Goal: Transaction & Acquisition: Obtain resource

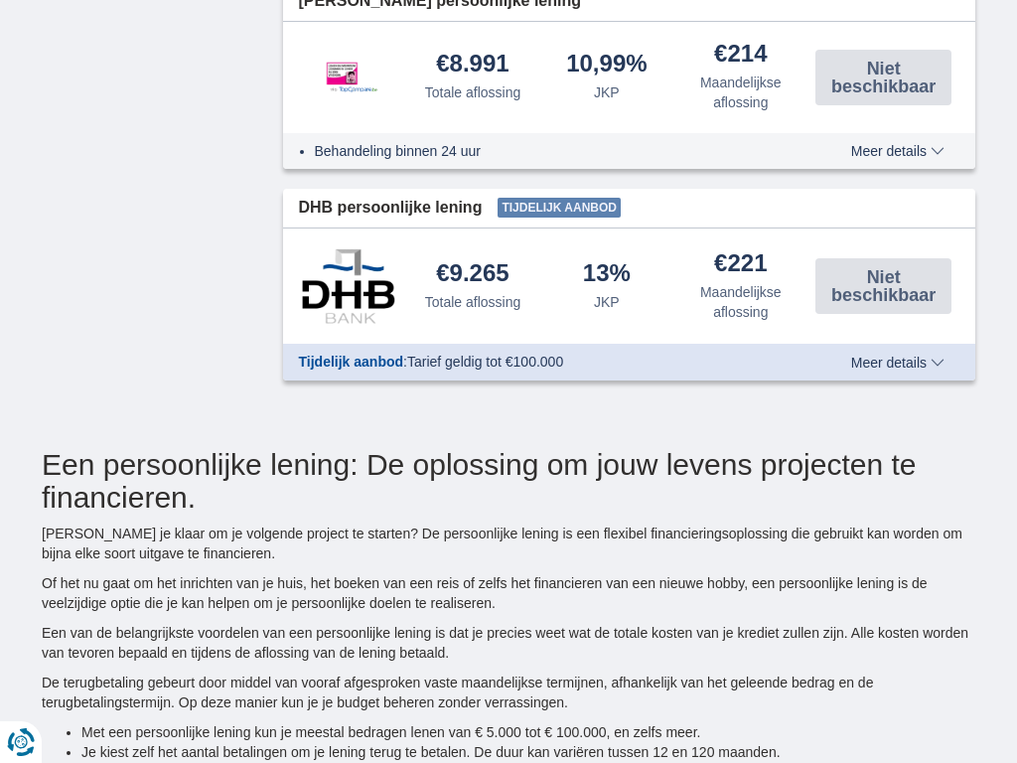
type input "7250"
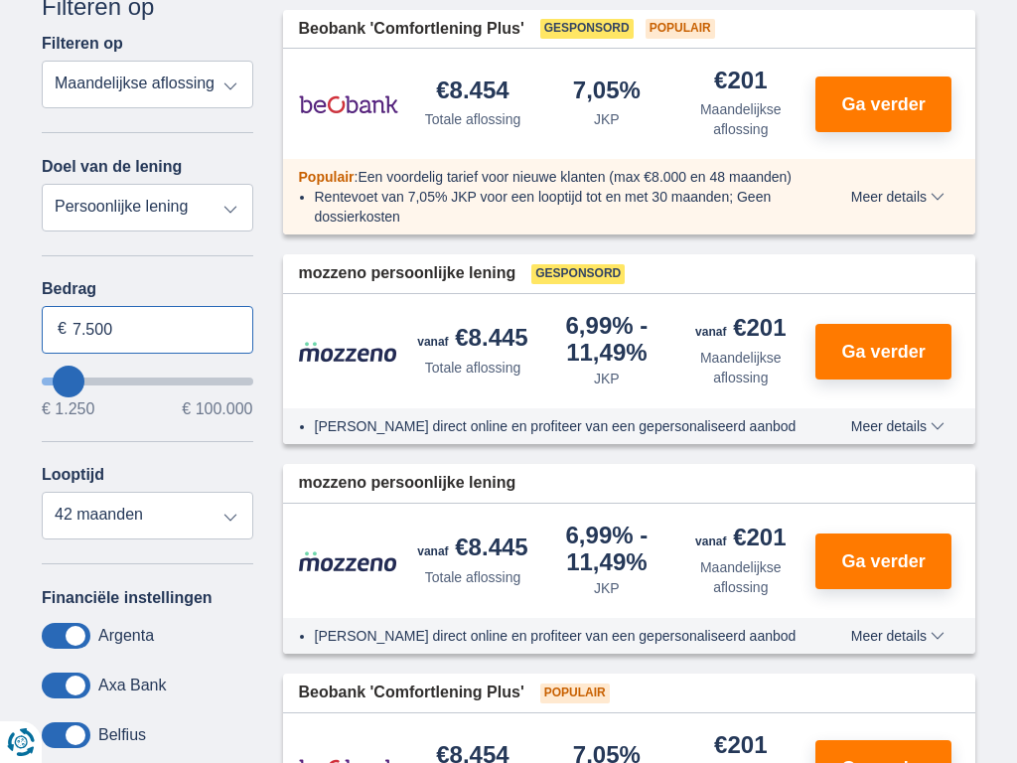
click at [147, 329] on input "7.500" at bounding box center [148, 330] width 212 height 48
type input "7"
type input "100.000"
type input "99250"
select select "120"
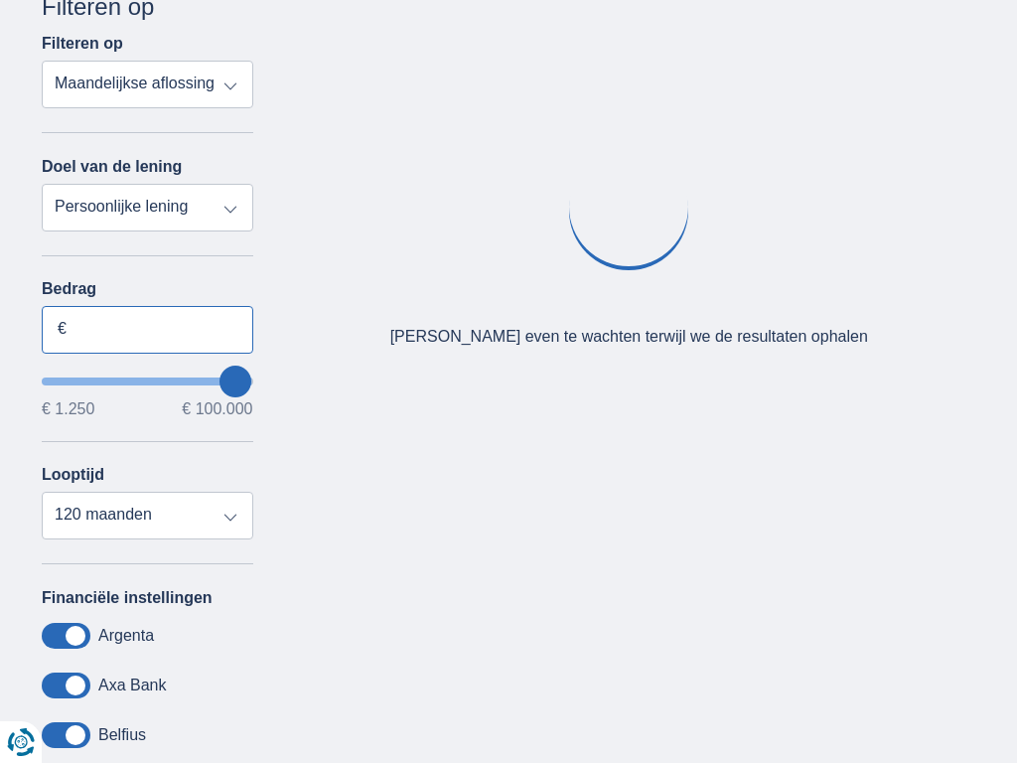
click at [147, 329] on input "Bedrag" at bounding box center [148, 330] width 212 height 48
click at [147, 329] on input "7.500" at bounding box center [148, 330] width 212 height 48
type input "7"
type input "8.893"
type input "9250"
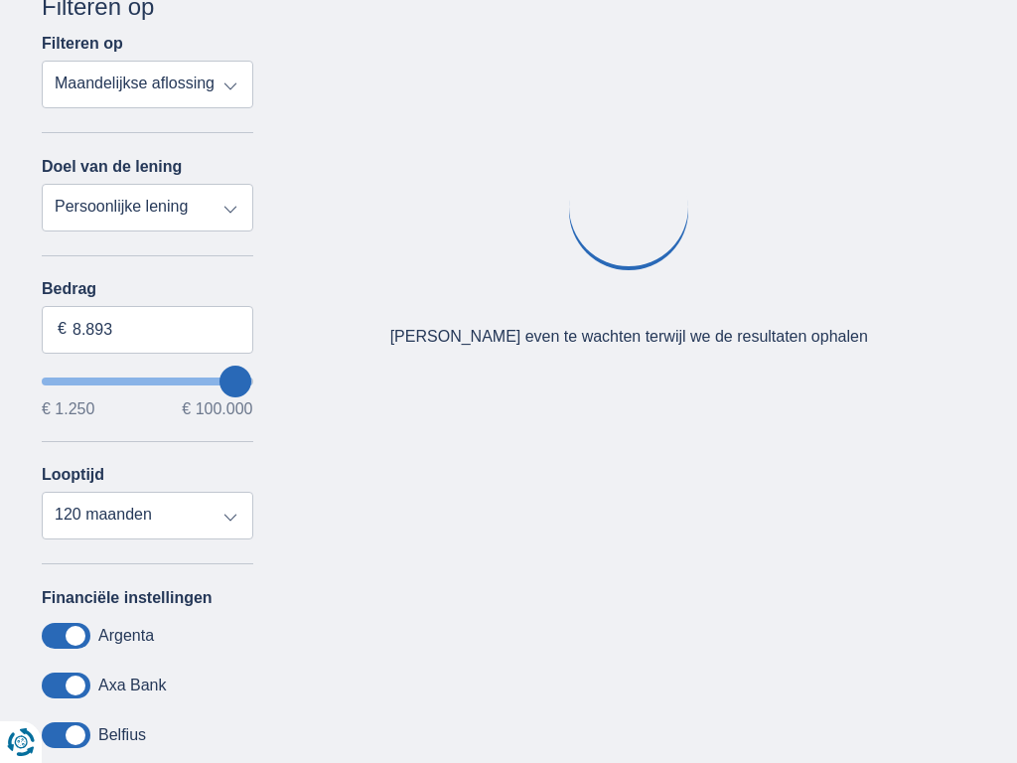
select select "48"
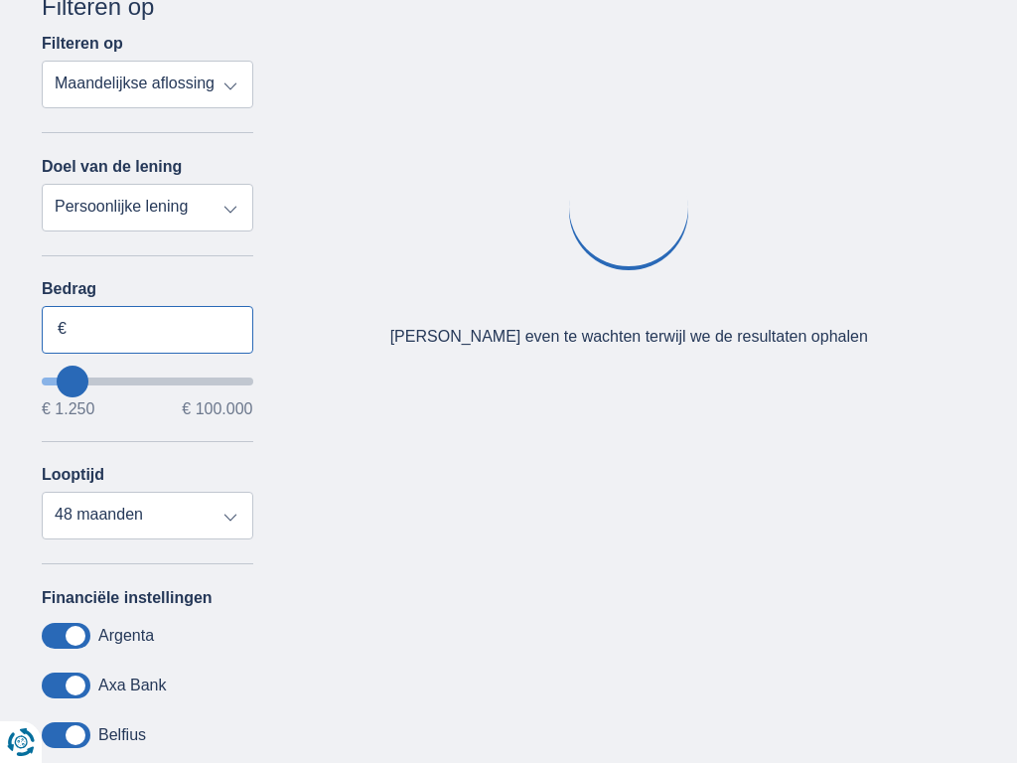
click at [147, 329] on input "Bedrag" at bounding box center [148, 330] width 212 height 48
click at [147, 329] on input "7.500" at bounding box center [148, 330] width 212 height 48
type input "7"
type input "100.000"
type input "99250"
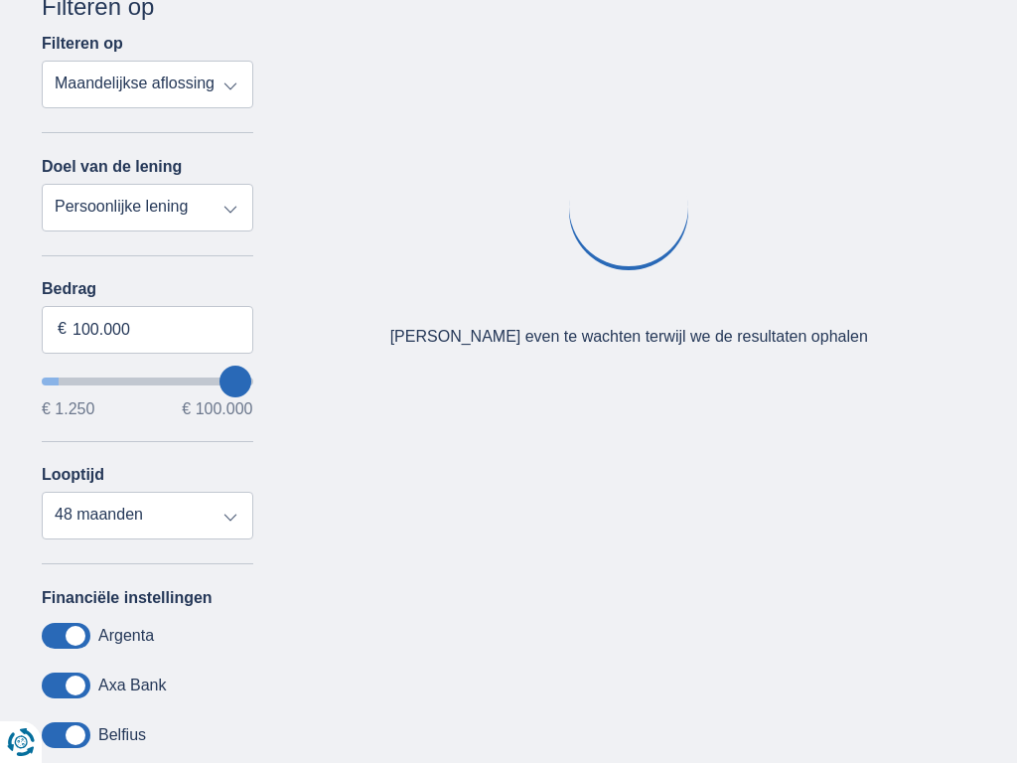
select select "120"
click at [147, 329] on input "Bedrag" at bounding box center [148, 330] width 212 height 48
click at [147, 329] on input "7.500" at bounding box center [148, 330] width 212 height 48
type input "7"
type input "100.000"
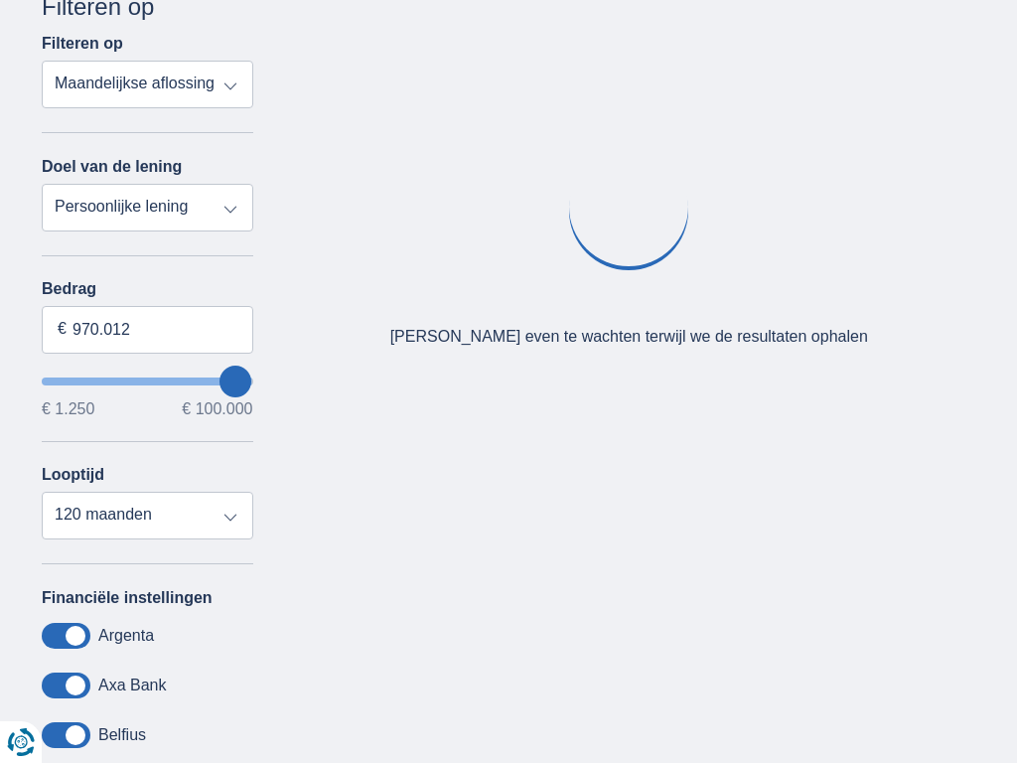
type input "99250"
click at [147, 329] on input "Bedrag" at bounding box center [148, 330] width 212 height 48
click at [147, 329] on input "7.500" at bounding box center [148, 330] width 212 height 48
type input "7"
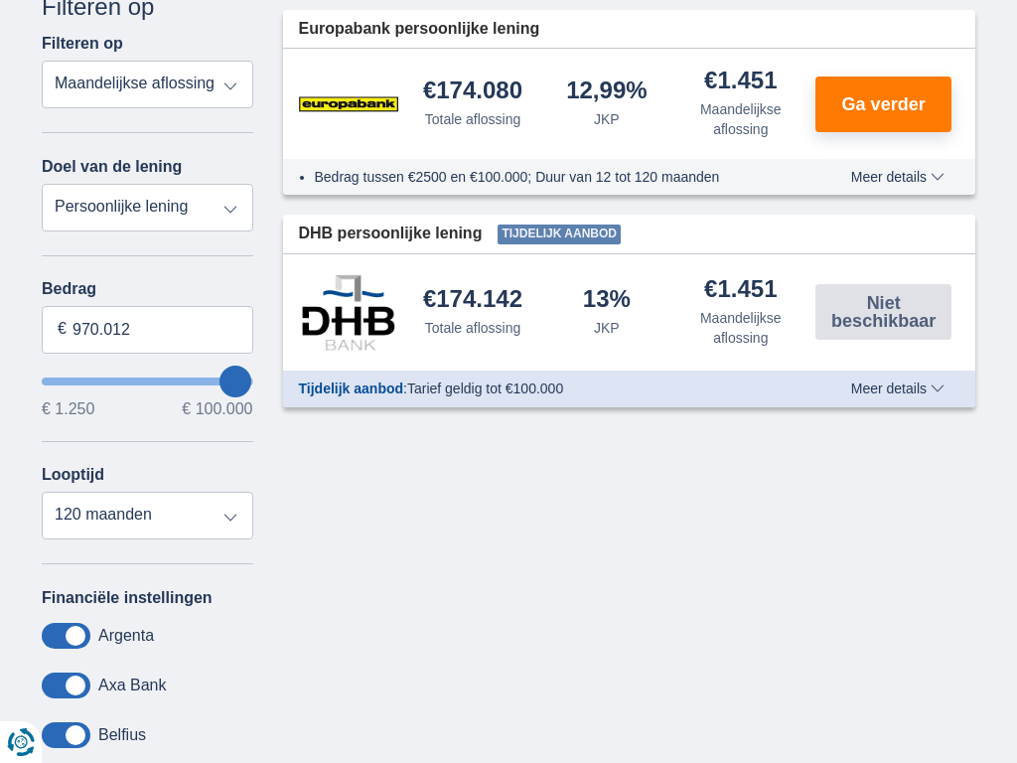
type input "100.000"
type input "99250"
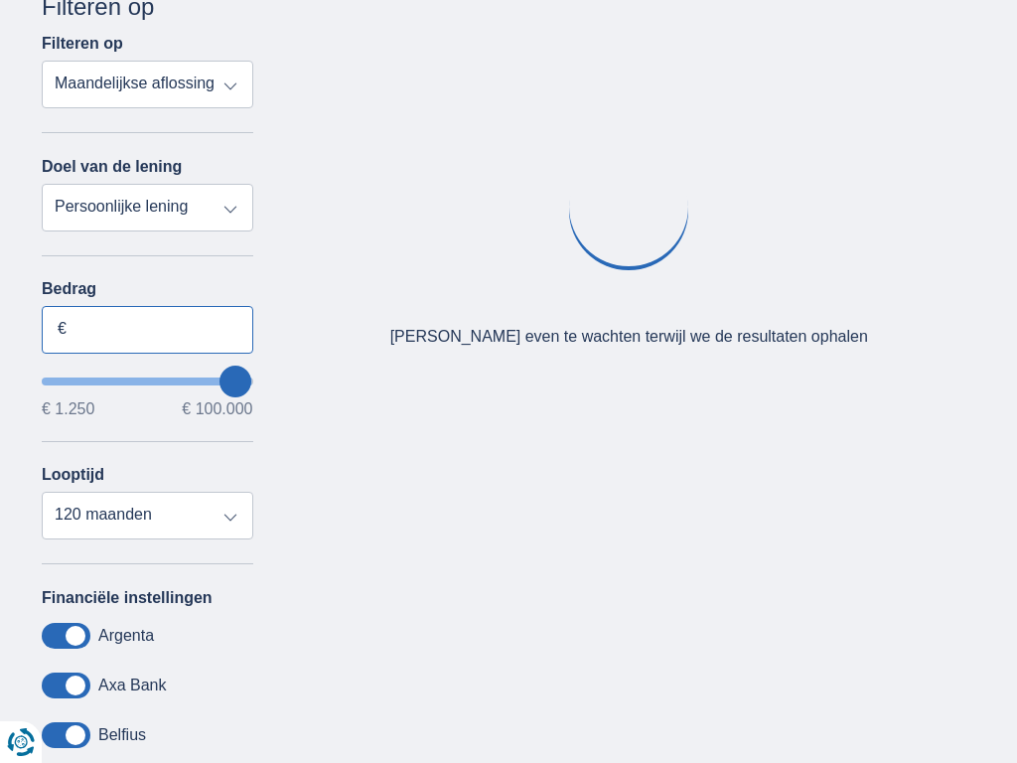
click at [147, 329] on input "Bedrag" at bounding box center [148, 330] width 212 height 48
click at [147, 329] on input "7.500" at bounding box center [148, 330] width 212 height 48
type input "7"
type input "100.000"
type input "99250"
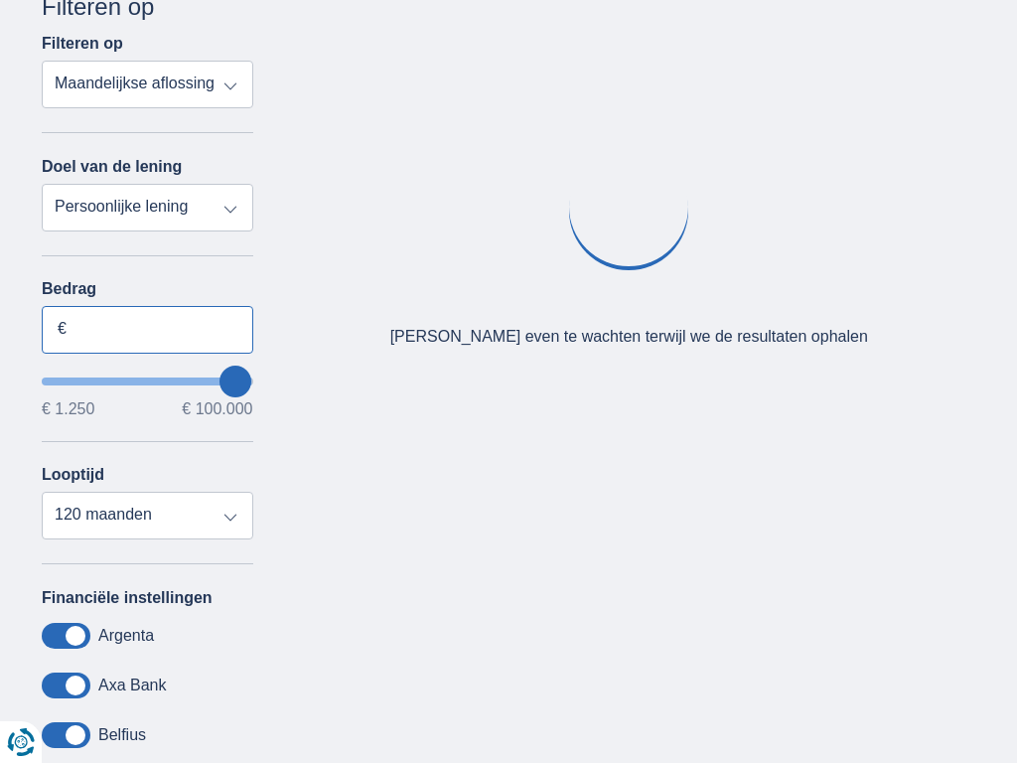
click at [147, 329] on input "Bedrag" at bounding box center [148, 330] width 212 height 48
click at [147, 329] on input "7.500" at bounding box center [148, 330] width 212 height 48
type input "7"
type input "100.000"
type input "99250"
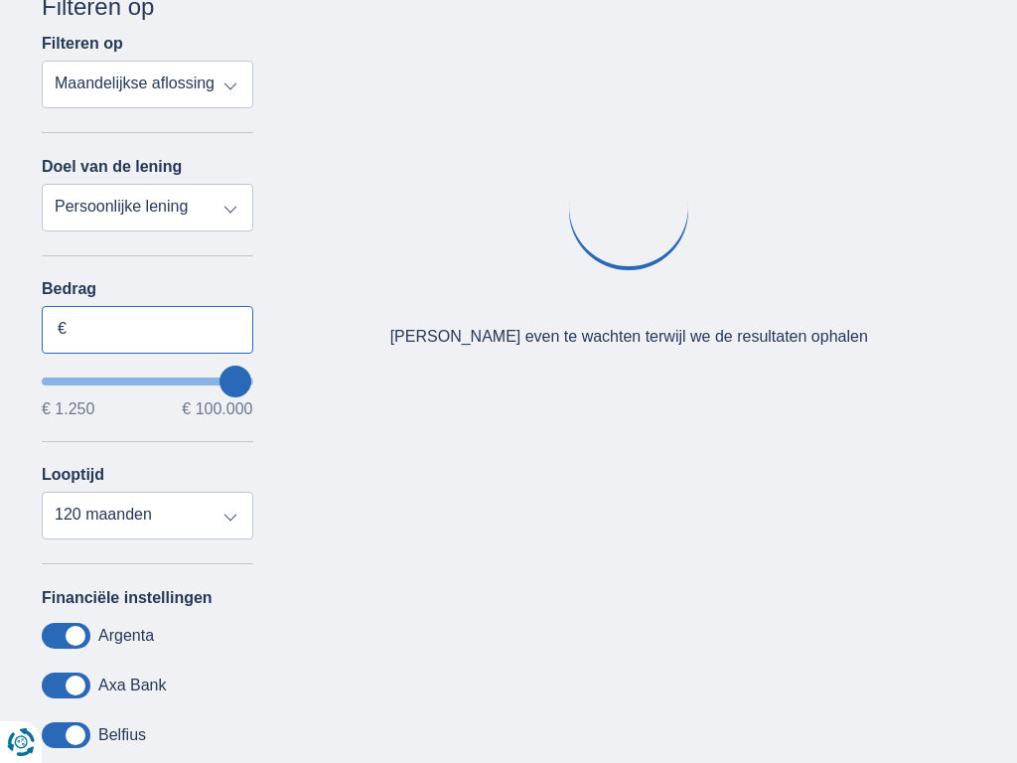
click at [147, 329] on input "Bedrag" at bounding box center [148, 330] width 212 height 48
click at [147, 329] on input "7.500" at bounding box center [148, 330] width 212 height 48
type input "7"
type input "100.000"
type input "99250"
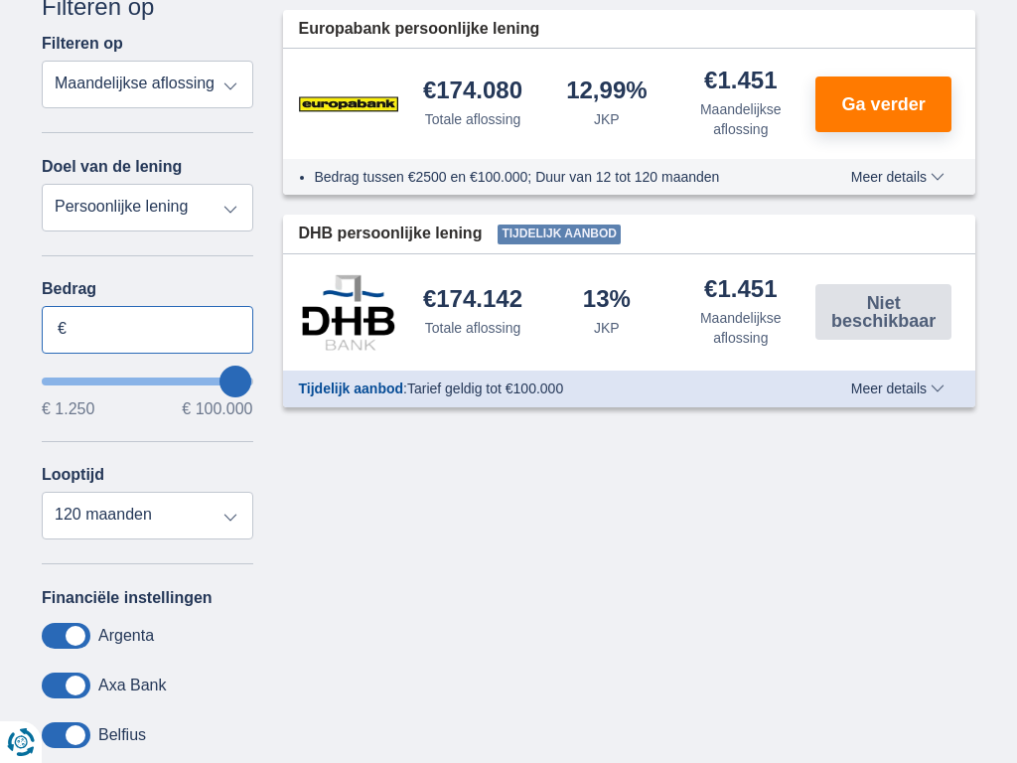
click at [147, 329] on input "Bedrag" at bounding box center [148, 330] width 212 height 48
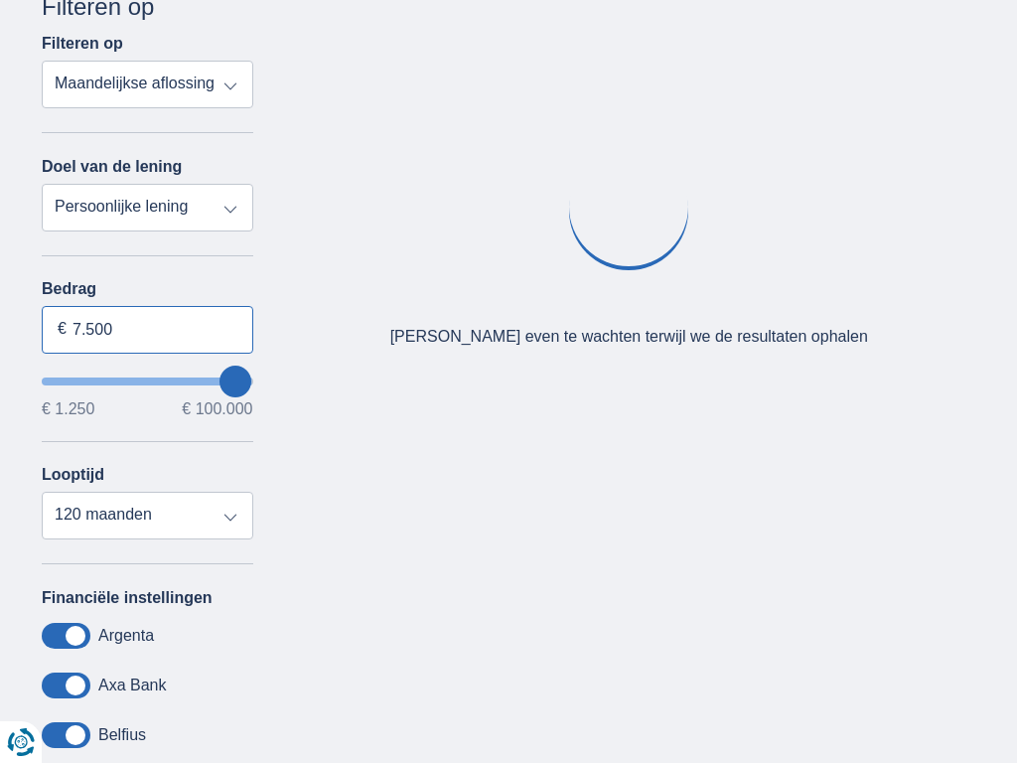
click at [147, 329] on input "7.500" at bounding box center [148, 330] width 212 height 48
type input "7"
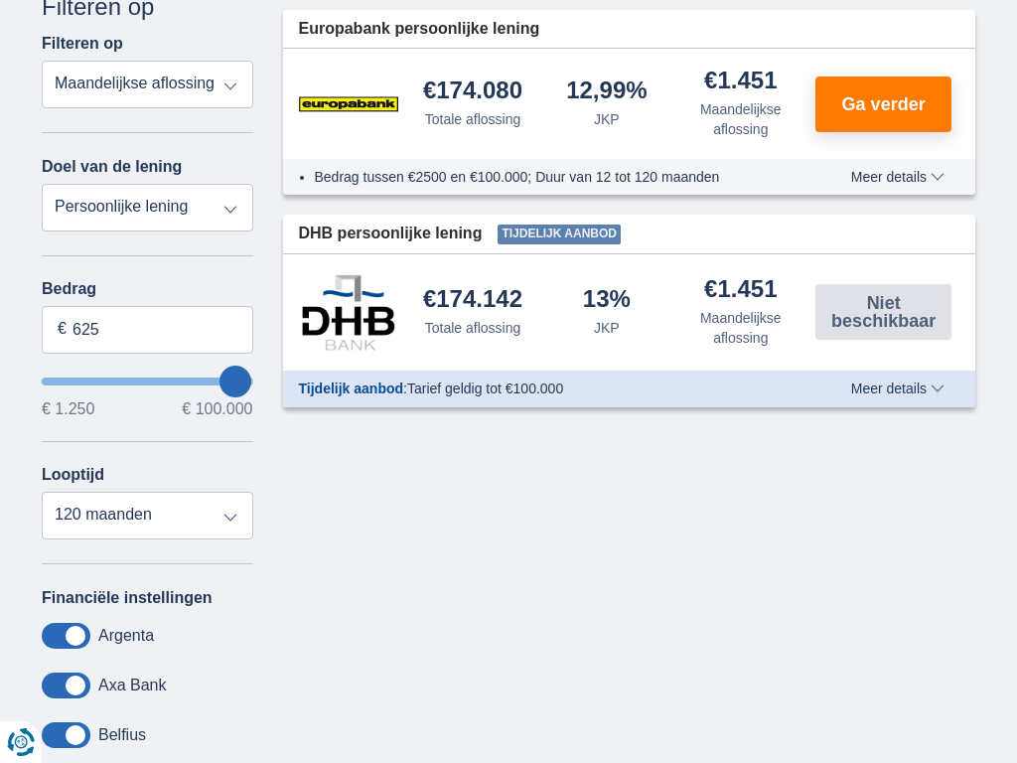
type input "1.250"
type input "1250"
select select "24"
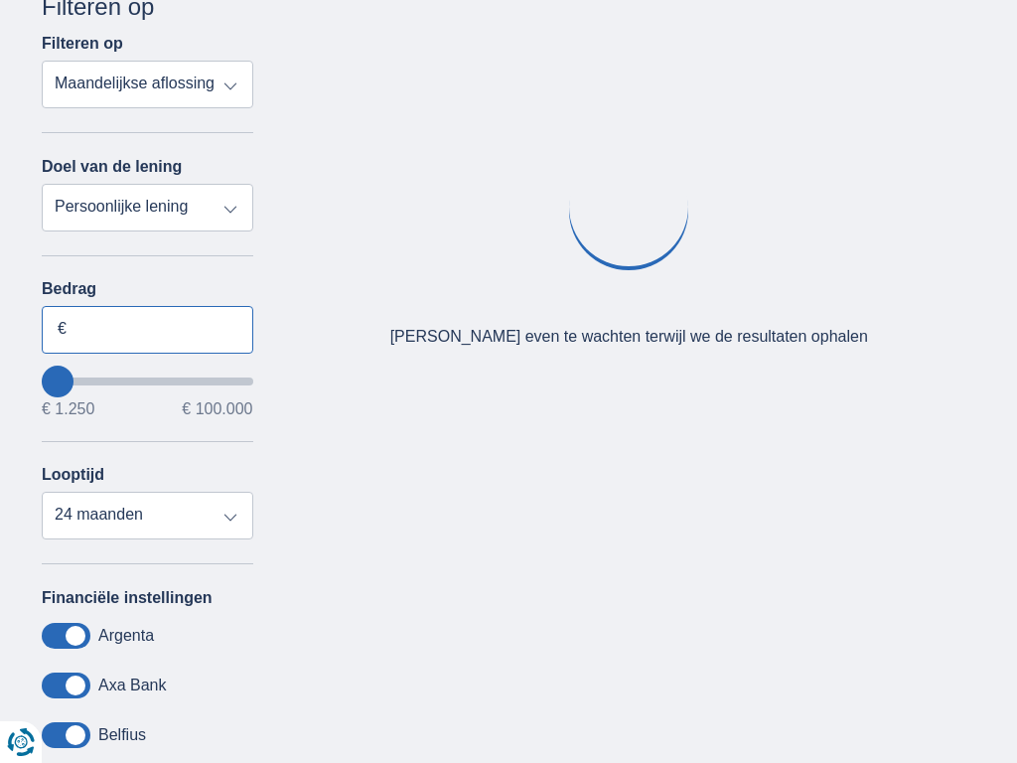
click at [147, 329] on input "Bedrag" at bounding box center [148, 330] width 212 height 48
click at [147, 329] on input "7.500" at bounding box center [148, 330] width 212 height 48
type input "7"
type input "100.000"
type input "99250"
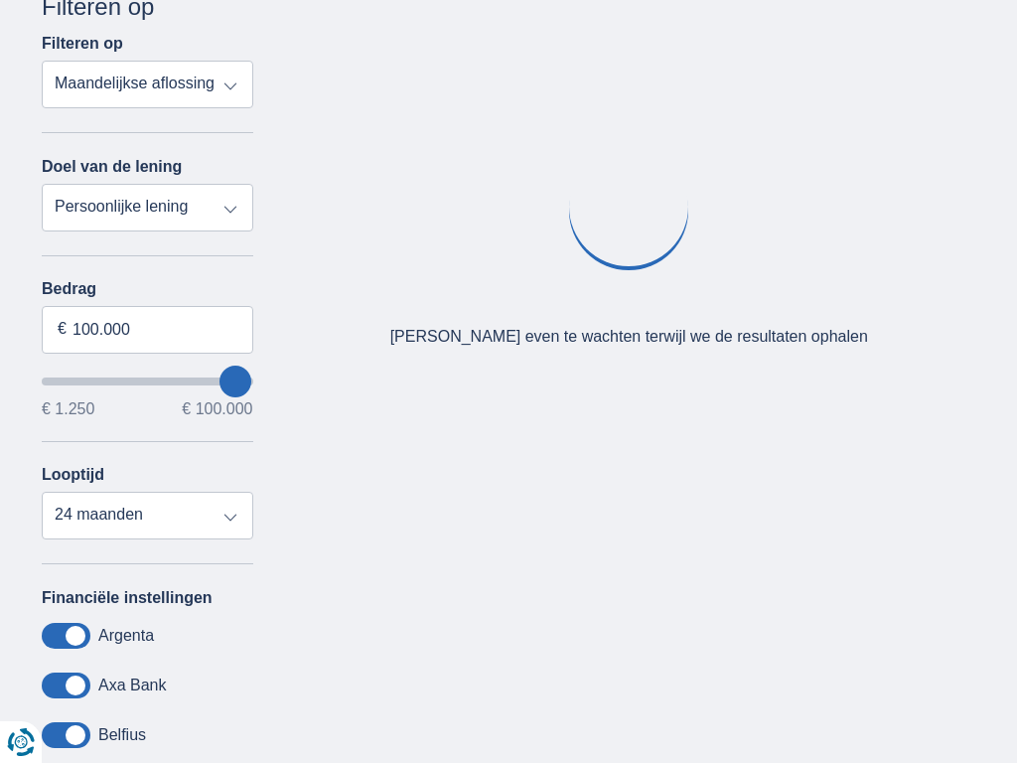
select select "120"
click at [147, 329] on input "Bedrag" at bounding box center [148, 330] width 212 height 48
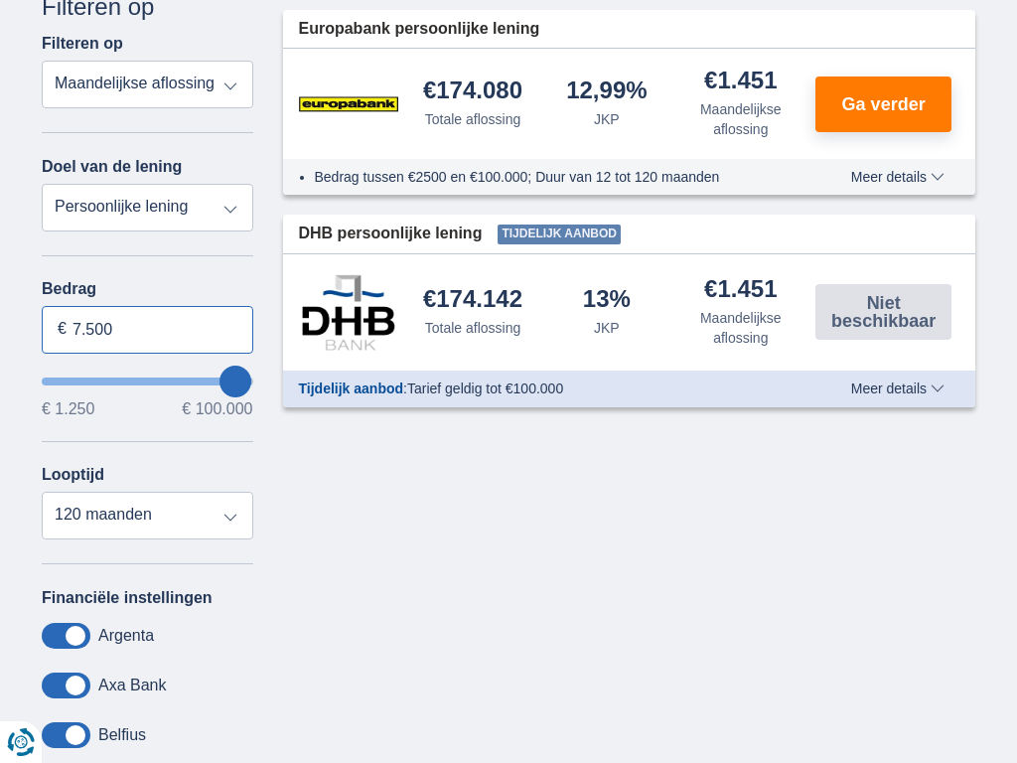
click at [147, 329] on input "7.500" at bounding box center [148, 330] width 212 height 48
type input "7"
type input "100.000"
type input "99250"
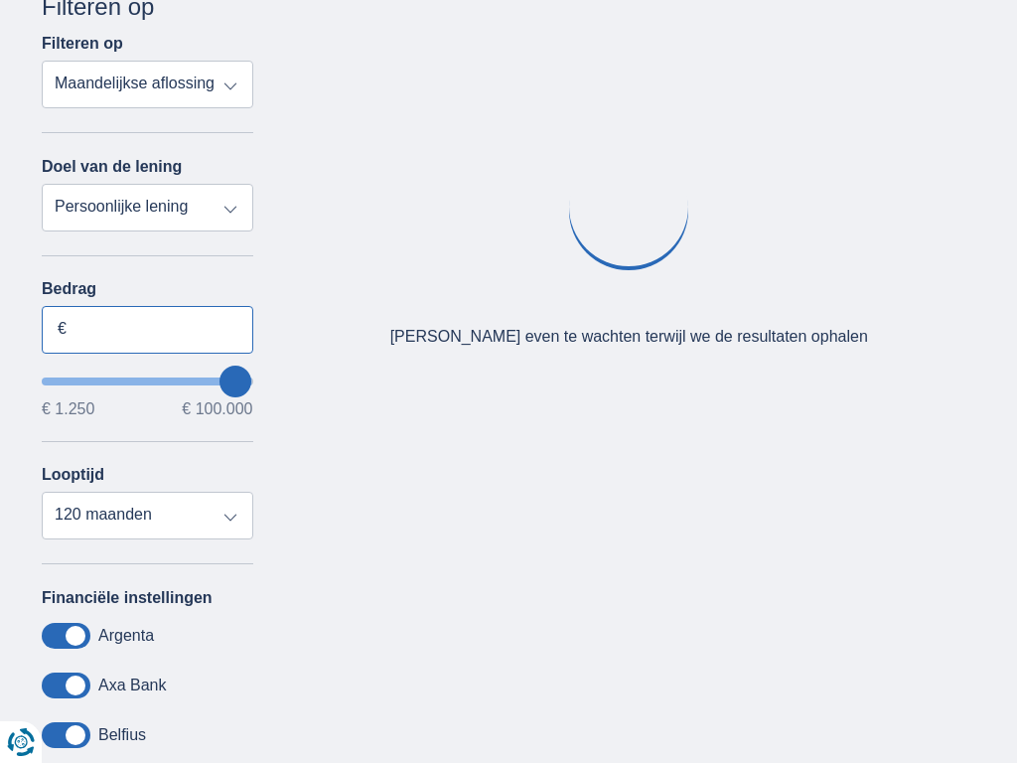
click at [147, 329] on input "Bedrag" at bounding box center [148, 330] width 212 height 48
click at [147, 329] on input "7.500" at bounding box center [148, 330] width 212 height 48
type input "7"
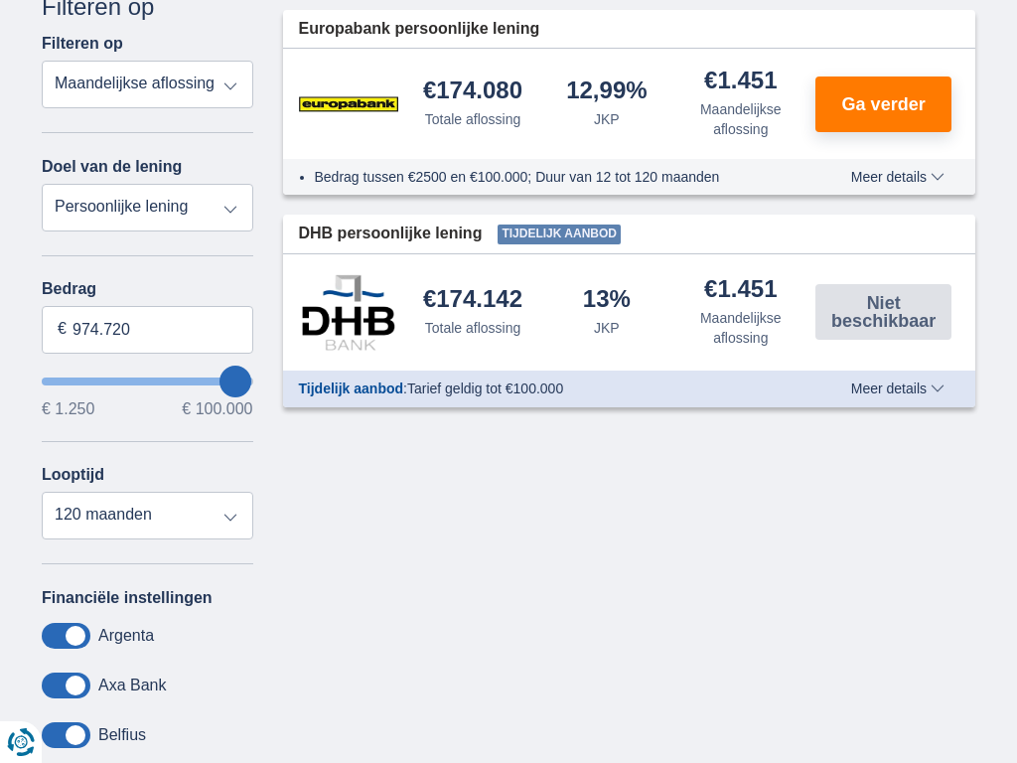
type input "100.000"
type input "99250"
click at [147, 329] on input "Bedrag" at bounding box center [148, 330] width 212 height 48
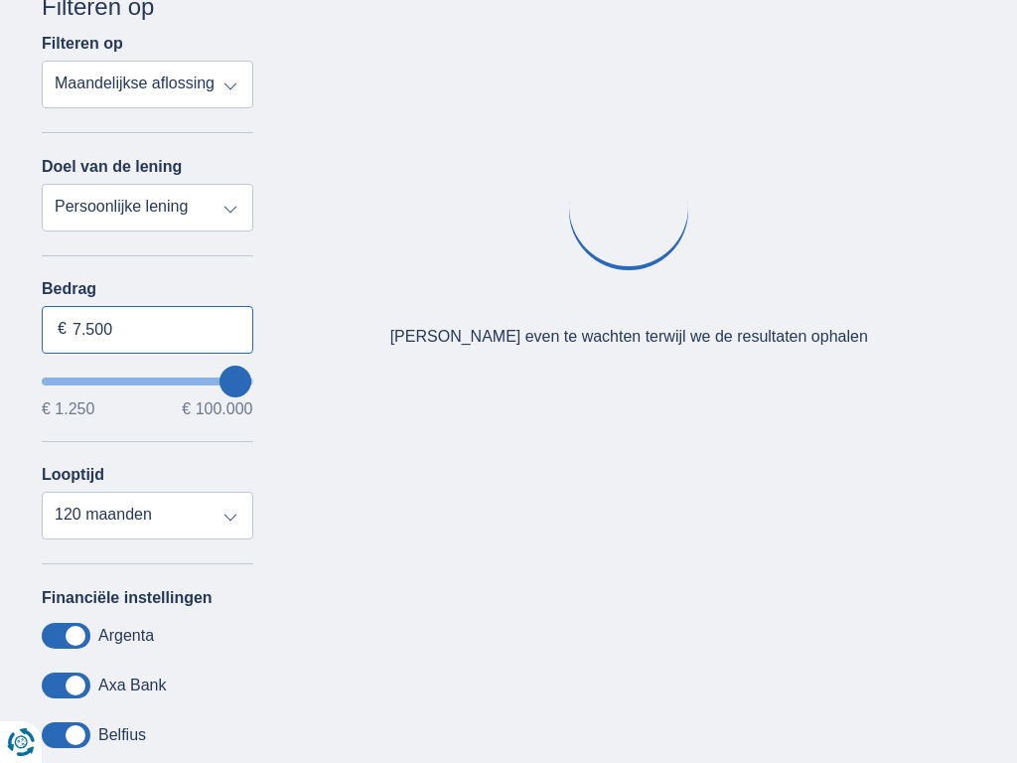
click at [147, 329] on input "7.500" at bounding box center [148, 330] width 212 height 48
type input "7"
type input "028.994"
type input "29250"
click at [147, 329] on input "Bedrag" at bounding box center [148, 330] width 212 height 48
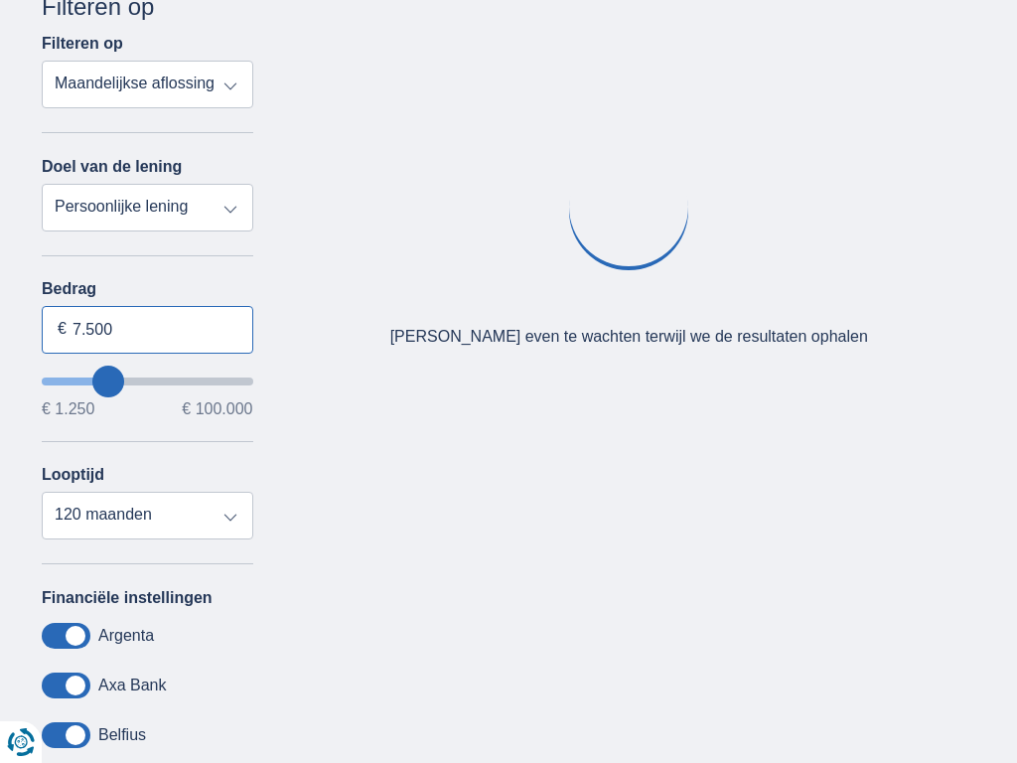
click at [147, 329] on input "7.500" at bounding box center [148, 330] width 212 height 48
type input "7"
type input "66.820"
type input "67250"
click at [147, 329] on input "Bedrag" at bounding box center [148, 330] width 212 height 48
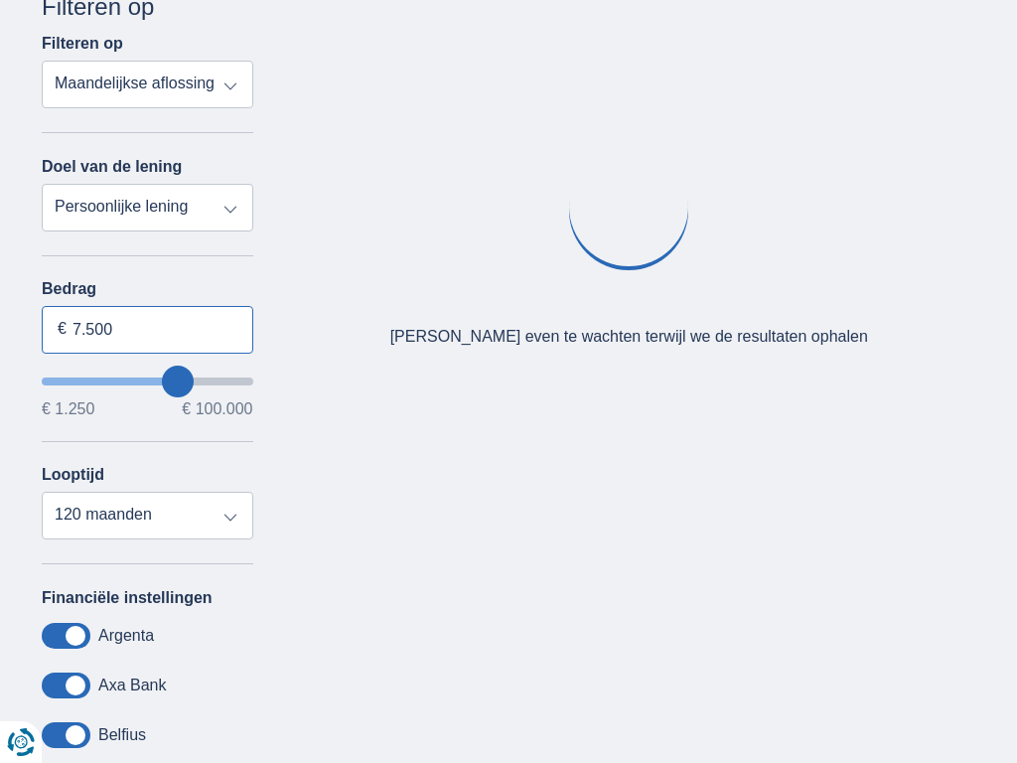
click at [147, 329] on input "7.500" at bounding box center [148, 330] width 212 height 48
type input "7"
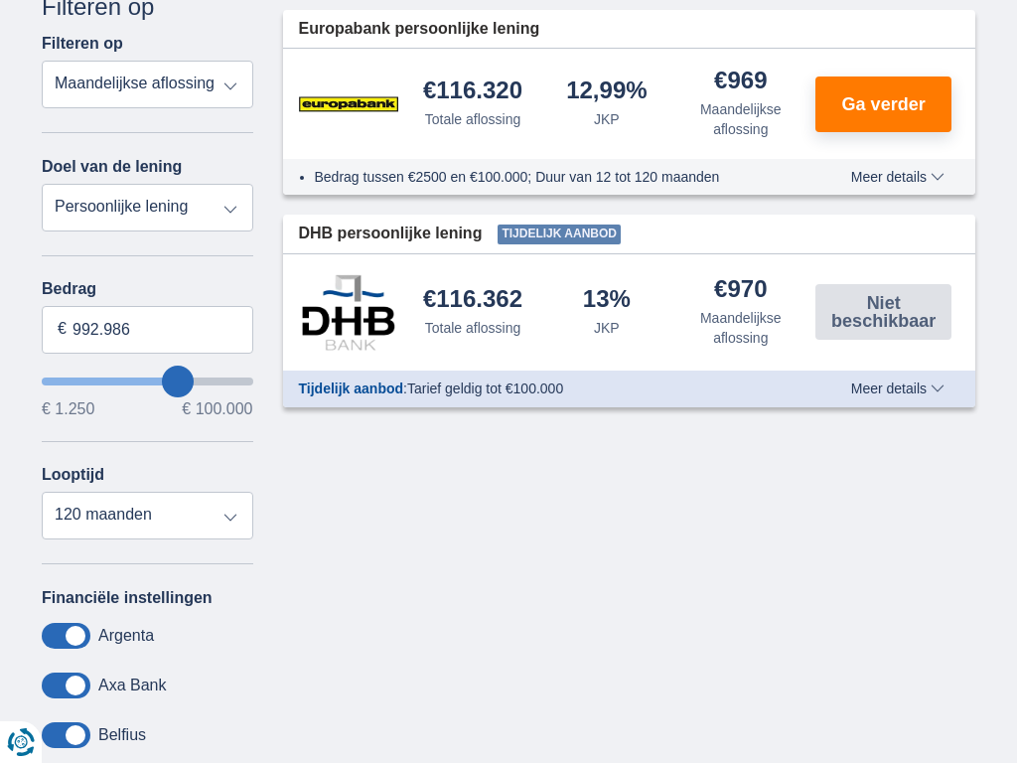
type input "100.000"
type input "99250"
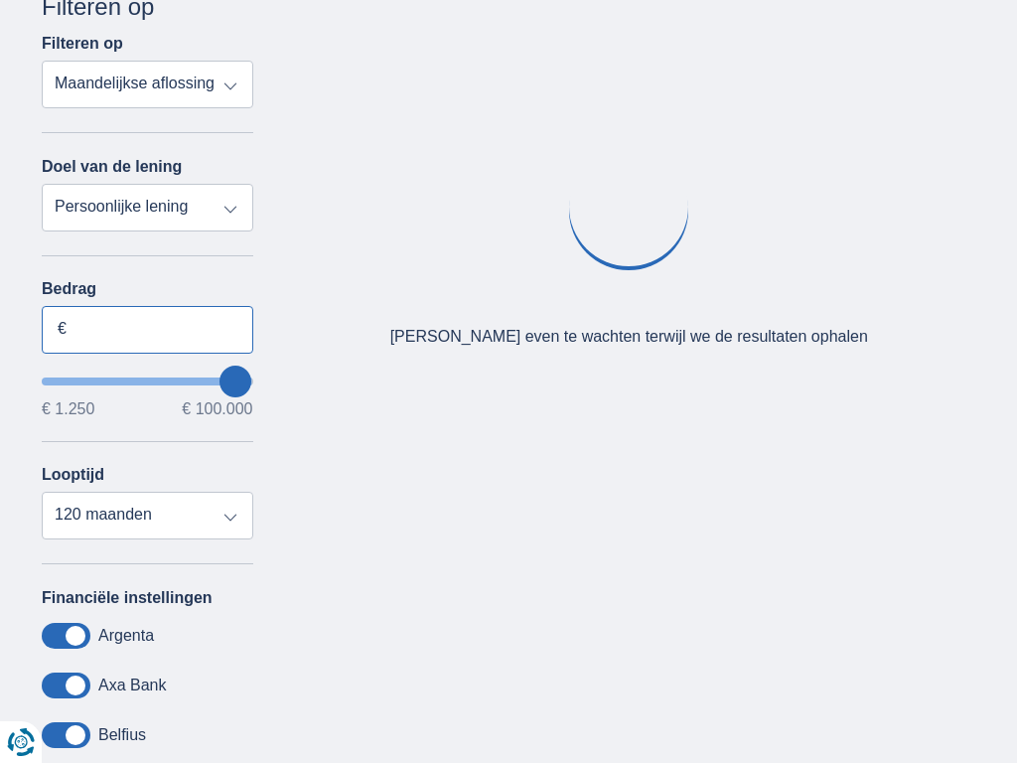
click at [147, 329] on input "Bedrag" at bounding box center [148, 330] width 212 height 48
click at [147, 329] on input "7.500" at bounding box center [148, 330] width 212 height 48
type input "7"
type input "100.000"
type input "99250"
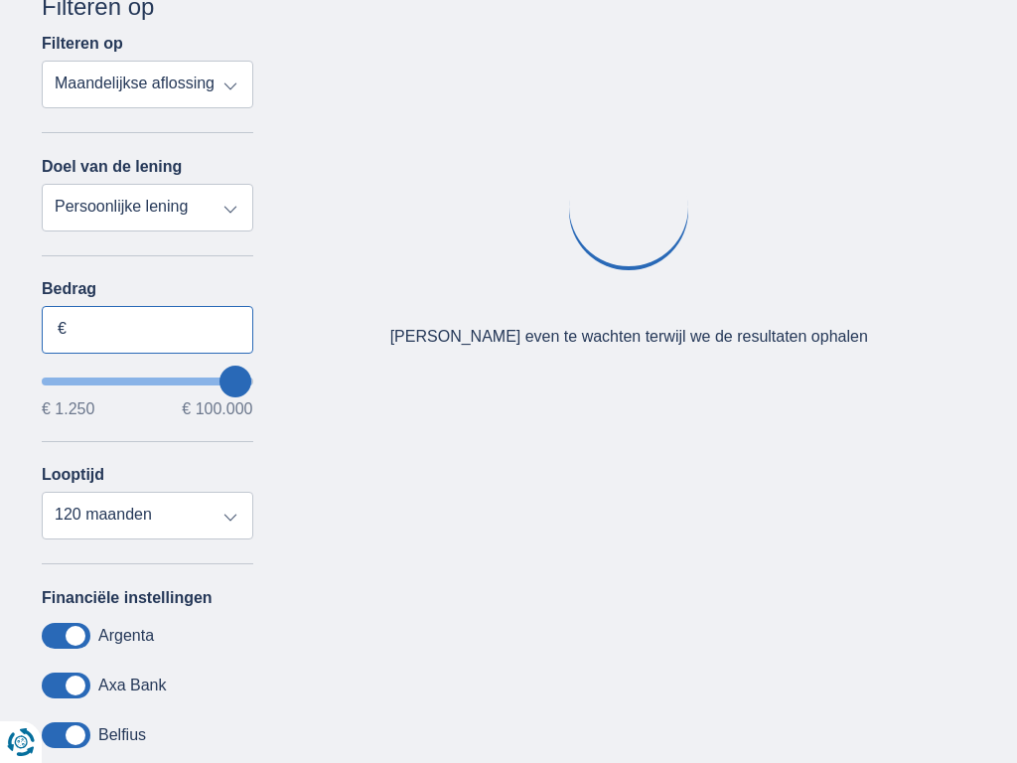
click at [147, 329] on input "Bedrag" at bounding box center [148, 330] width 212 height 48
type input "7.500"
select select "mrp+"
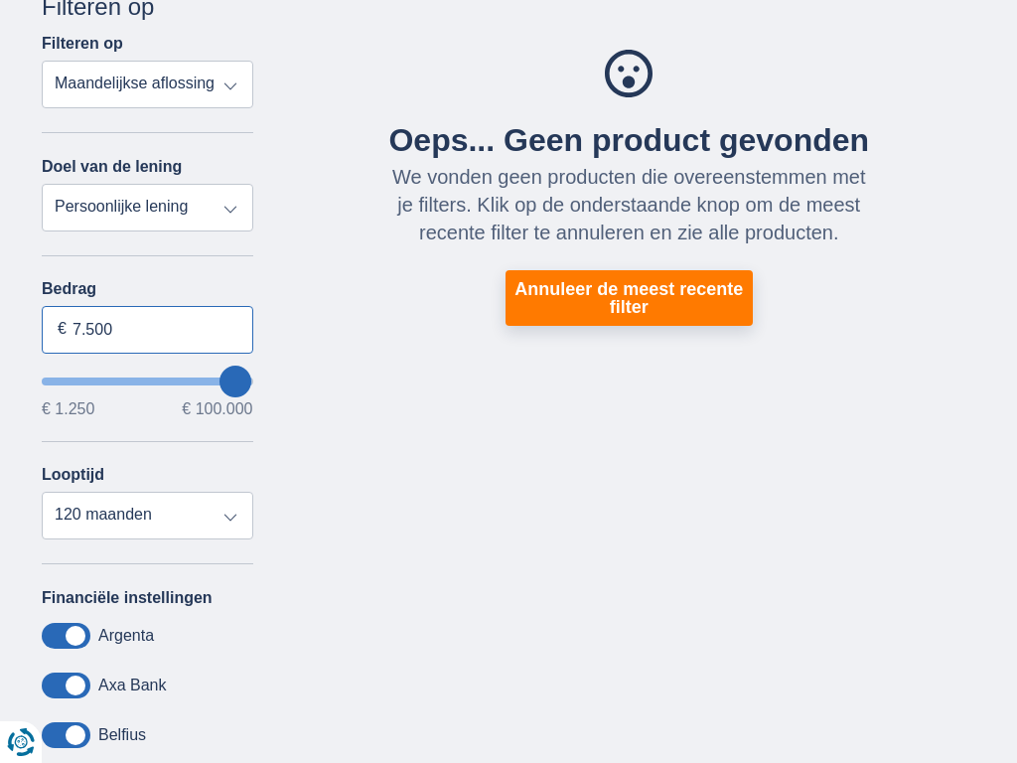
type input "7.500"
type input "7250"
select select "42"
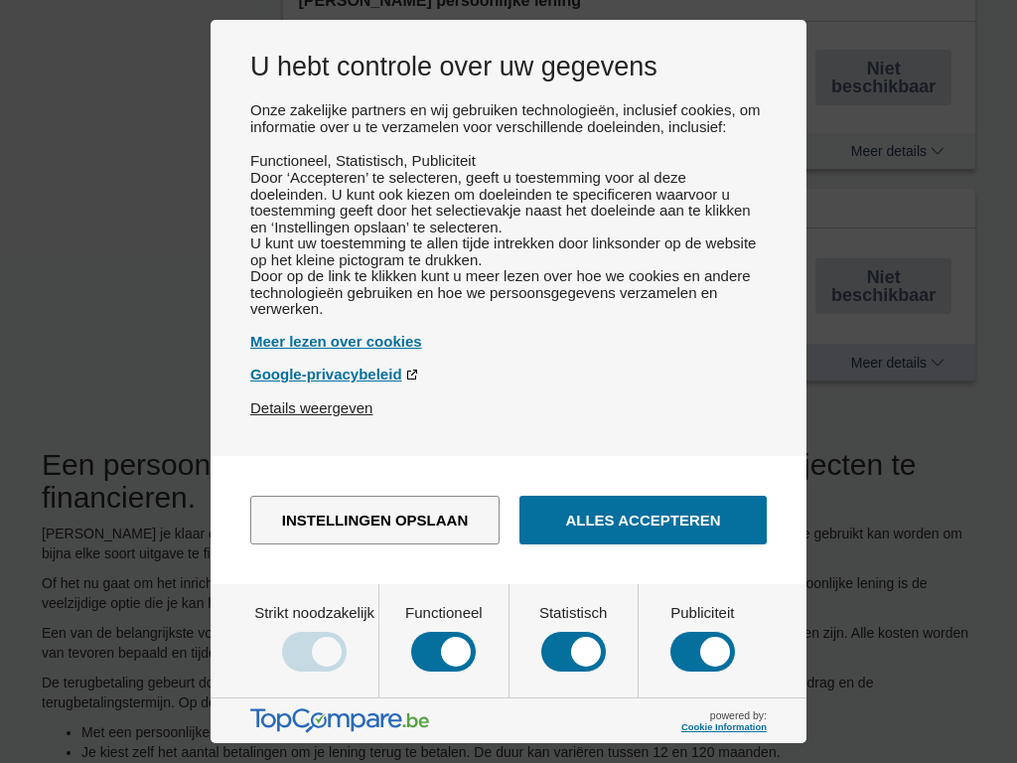
type input "7250"
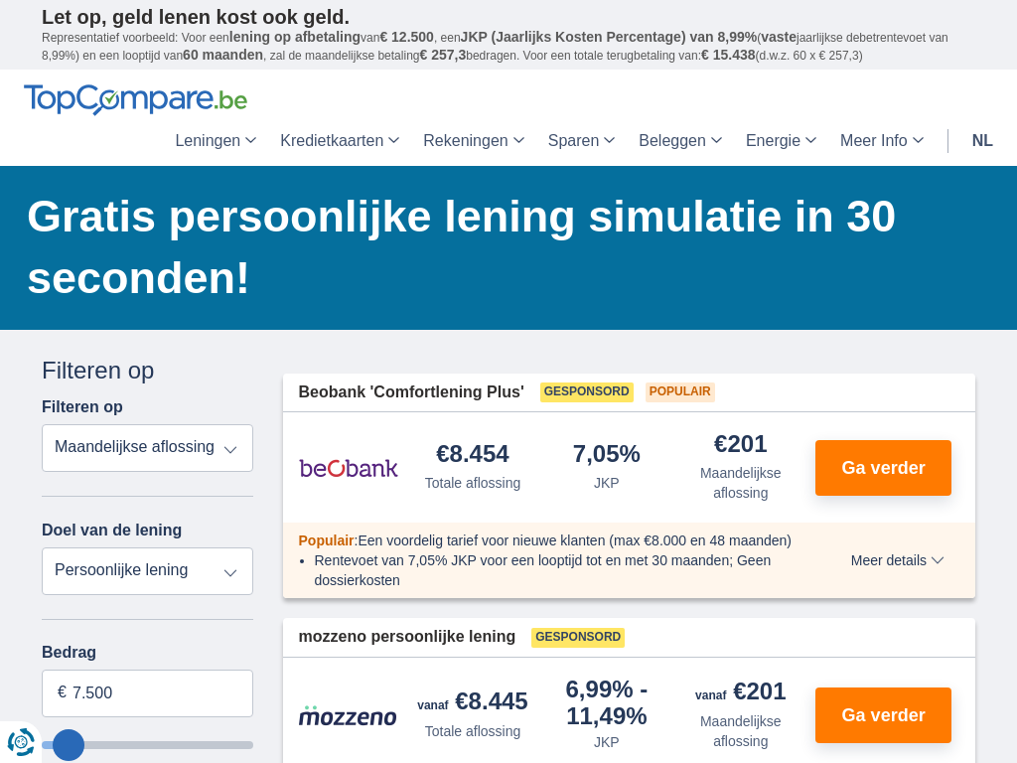
type input "7250"
